Goal: Navigation & Orientation: Go to known website

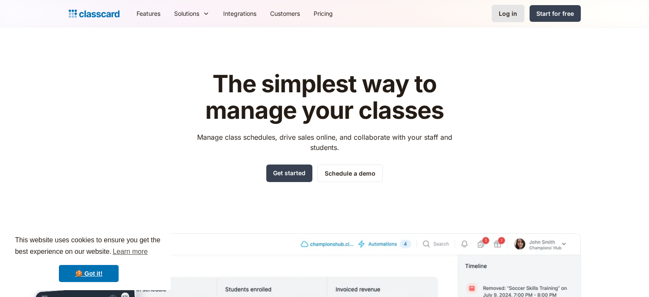
click at [500, 17] on div "Log in" at bounding box center [508, 13] width 18 height 9
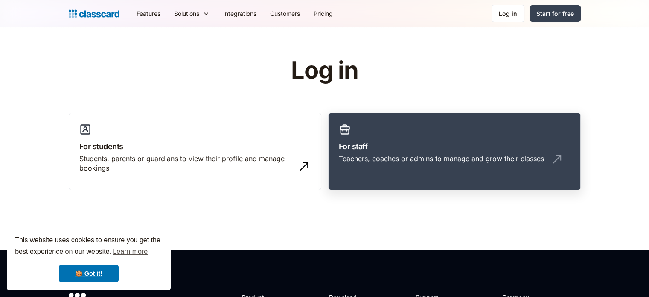
click at [492, 152] on link "For staff Teachers, coaches or admins to manage and grow their classes" at bounding box center [454, 152] width 253 height 78
